Goal: Information Seeking & Learning: Learn about a topic

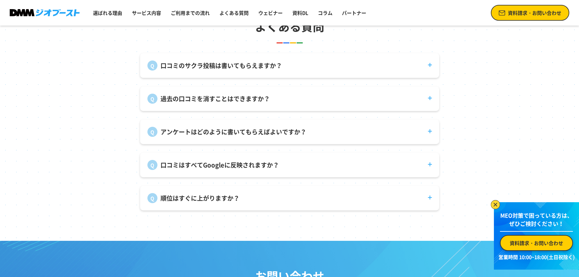
scroll to position [2281, 0]
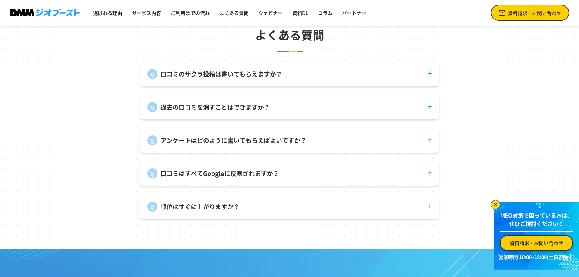
click at [179, 112] on p "過去の口コミを消すことはできますか？" at bounding box center [216, 107] width 110 height 9
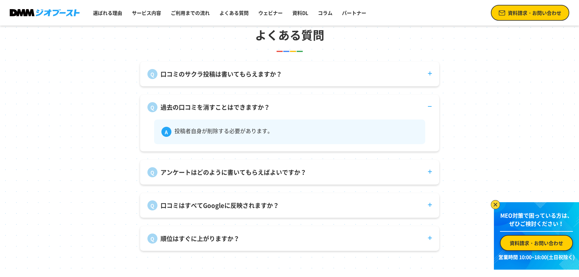
click at [208, 71] on dt "口コミのサクラ投稿は書いてもらえますか？" at bounding box center [289, 70] width 299 height 17
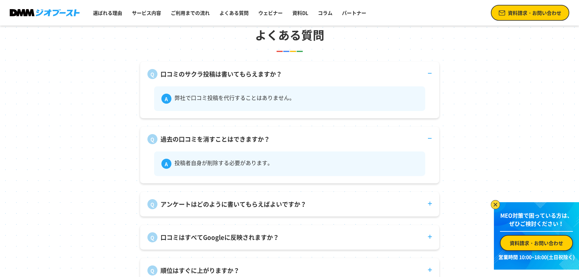
drag, startPoint x: 126, startPoint y: 117, endPoint x: 83, endPoint y: 141, distance: 48.6
click at [82, 141] on section "よくある質問 口コミのサクラ投稿は書いてもらえますか？ 弊社で口コミ投稿を代行することはありません。 過去の口コミを消すことはできますか？ 投稿者自身が削除す…" at bounding box center [289, 155] width 579 height 318
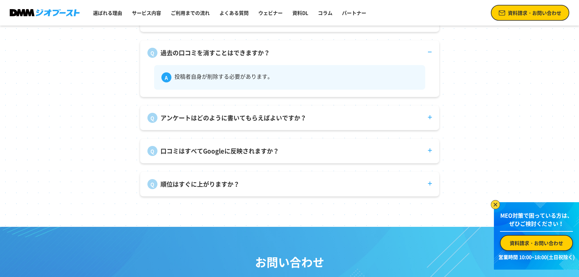
scroll to position [2464, 0]
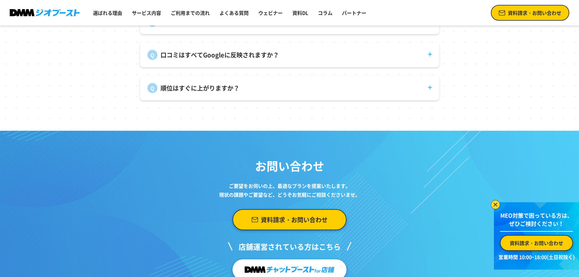
click at [236, 34] on div "アンケートはどのように書いてもらえばよいですか？ 来店後に積極的にご案内いただくことで回答率が上がります。インセンティブを付ける事例もございます。" at bounding box center [289, 21] width 299 height 25
click at [224, 34] on div "アンケートはどのように書いてもらえばよいですか？ 来店後に積極的にご案内いただくことで回答率が上がります。インセンティブを付ける事例もございます。" at bounding box center [289, 21] width 299 height 25
click at [229, 33] on div "アンケートはどのように書いてもらえばよいですか？ 来店後に積極的にご案内いただくことで回答率が上がります。インセンティブを付ける事例もございます。" at bounding box center [289, 21] width 299 height 25
click at [230, 26] on p "アンケートはどのように書いてもらえばよいですか？" at bounding box center [234, 21] width 146 height 9
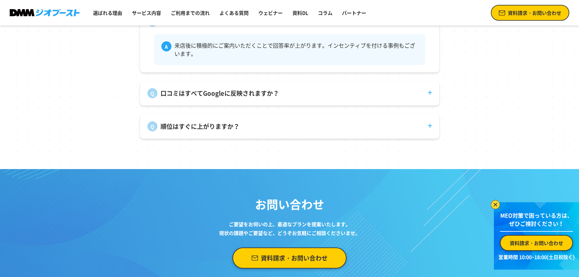
click at [166, 104] on div "口コミはすべてGoogleに反映されますか？ Googleの判断で却下されることがあります。また、反映までの期間もバラつきがあります。" at bounding box center [289, 93] width 299 height 25
click at [171, 98] on p "口コミはすべてGoogleに反映されますか？" at bounding box center [220, 93] width 119 height 9
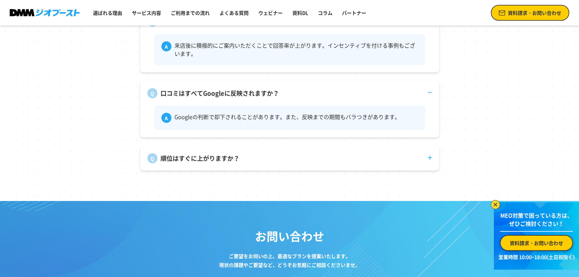
drag, startPoint x: 171, startPoint y: 98, endPoint x: 139, endPoint y: 108, distance: 33.3
click at [139, 108] on div "口コミのサクラ投稿は書いてもらえますか？ 弊社で口コミ投稿を代行することはありません。 過去の口コミを消すことはできますか？ 投稿者自身が削除する必要がありま…" at bounding box center [289, 36] width 311 height 332
click at [173, 161] on p "順位はすぐに上がりますか？" at bounding box center [200, 158] width 79 height 9
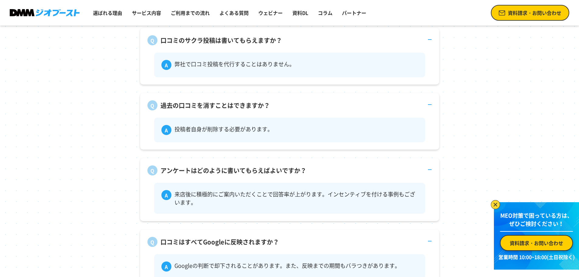
scroll to position [2116, 0]
